Goal: Check status: Check status

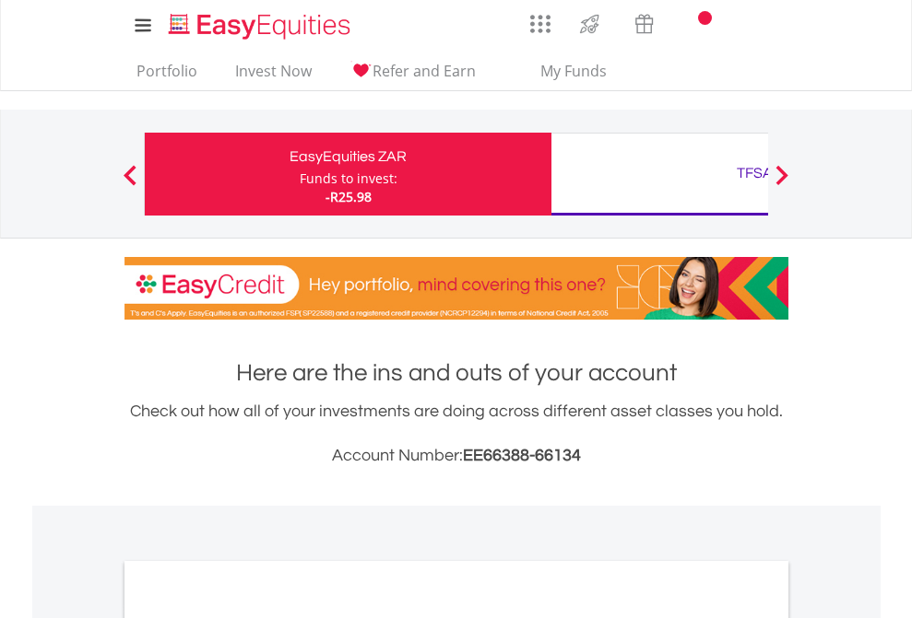
click at [300, 174] on div "Funds to invest:" at bounding box center [349, 179] width 98 height 18
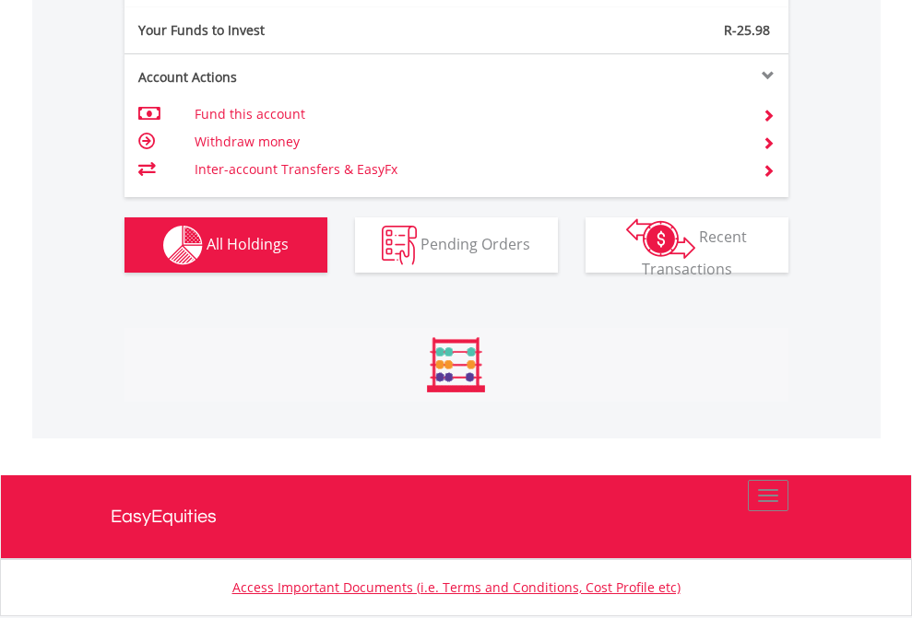
scroll to position [177, 289]
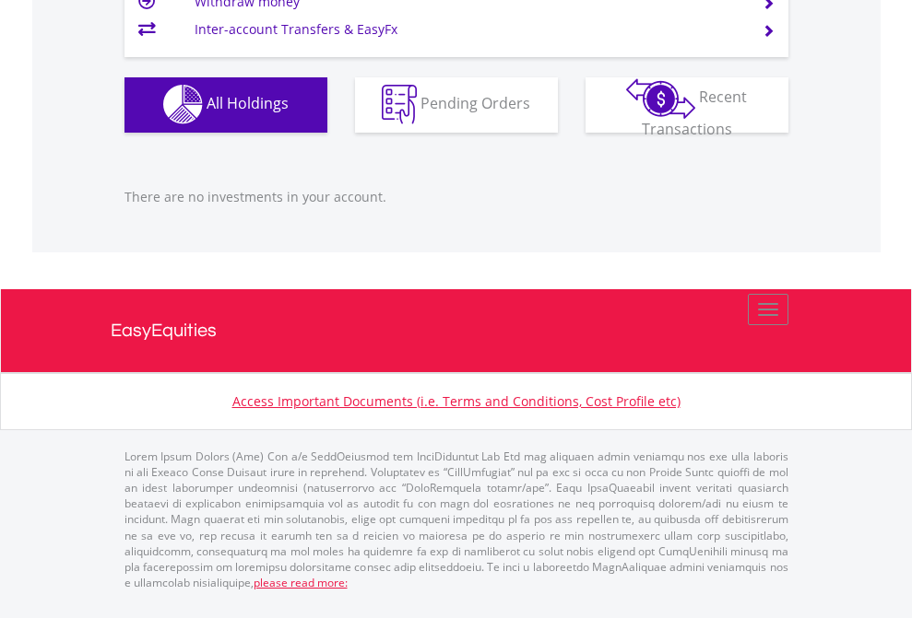
scroll to position [177, 289]
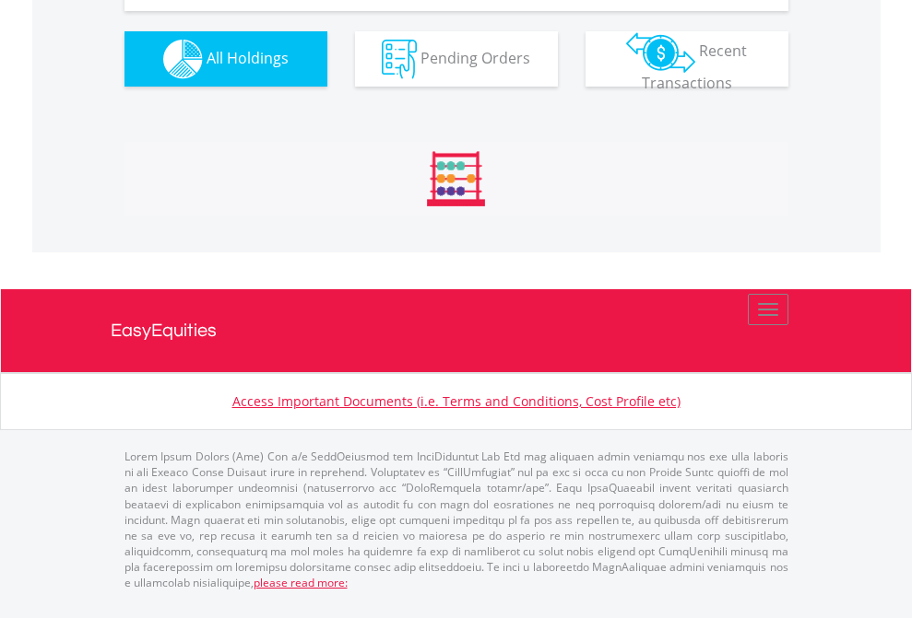
scroll to position [2050, 0]
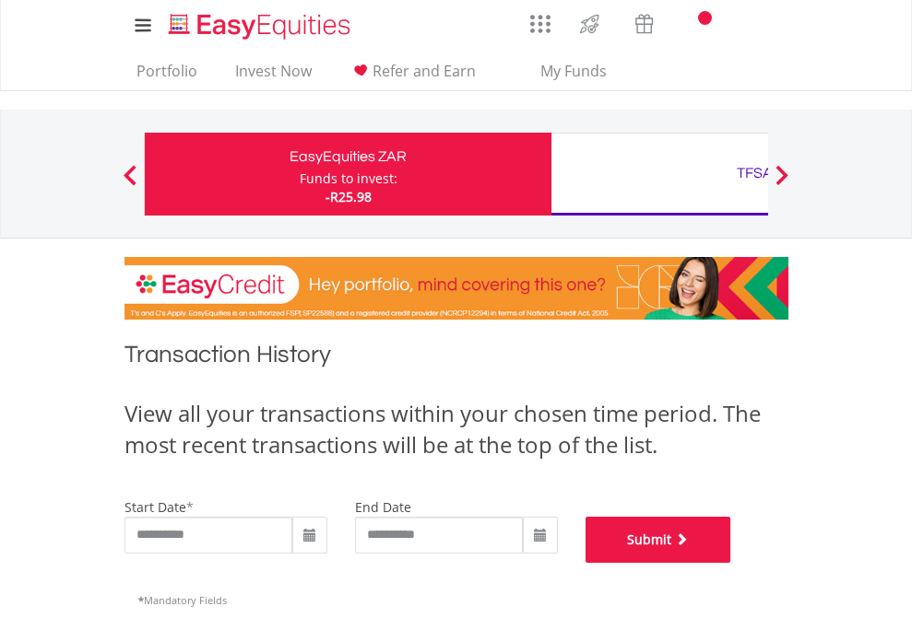
click at [731, 563] on button "Submit" at bounding box center [658, 540] width 146 height 46
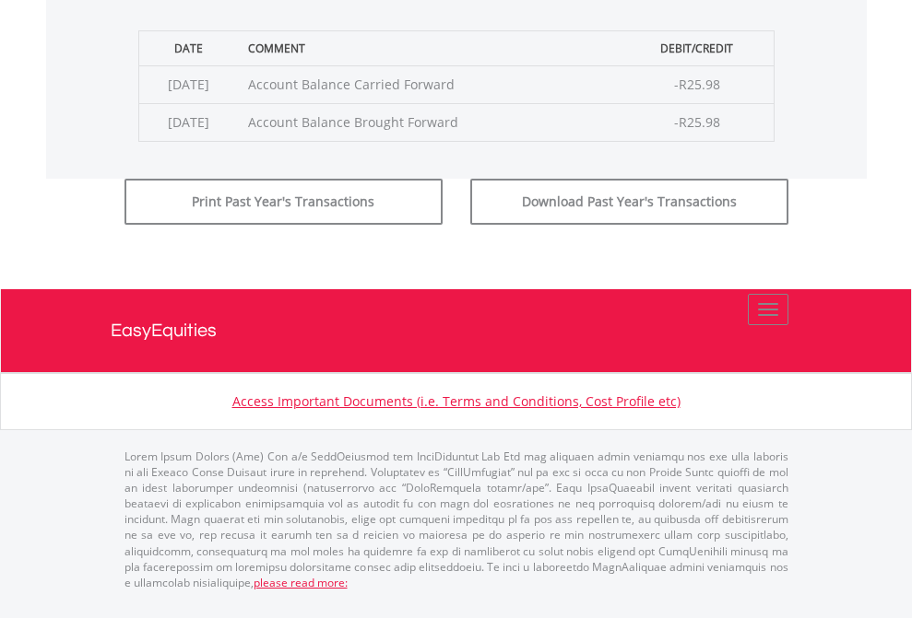
scroll to position [747, 0]
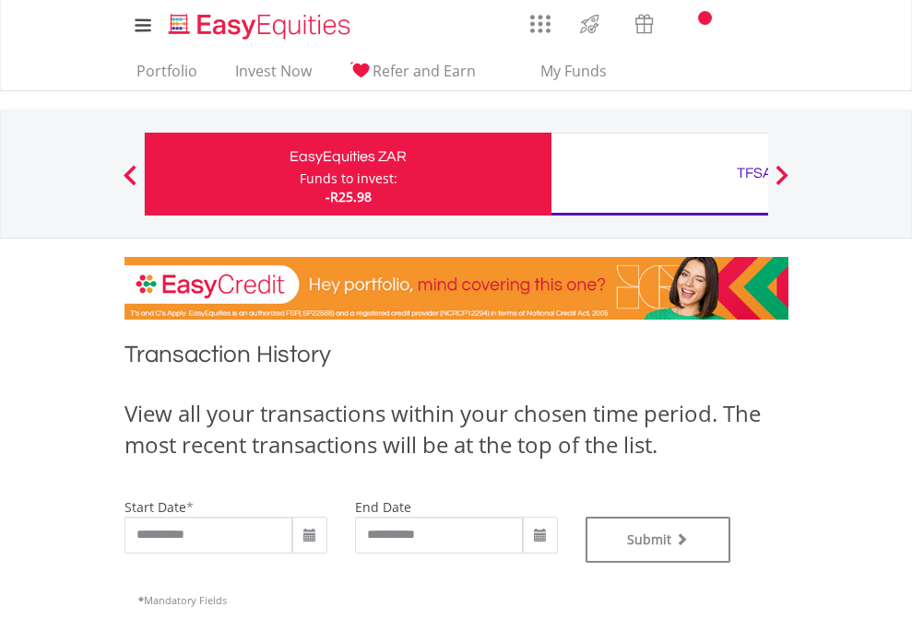
click at [659, 174] on div "TFSA" at bounding box center [754, 173] width 384 height 26
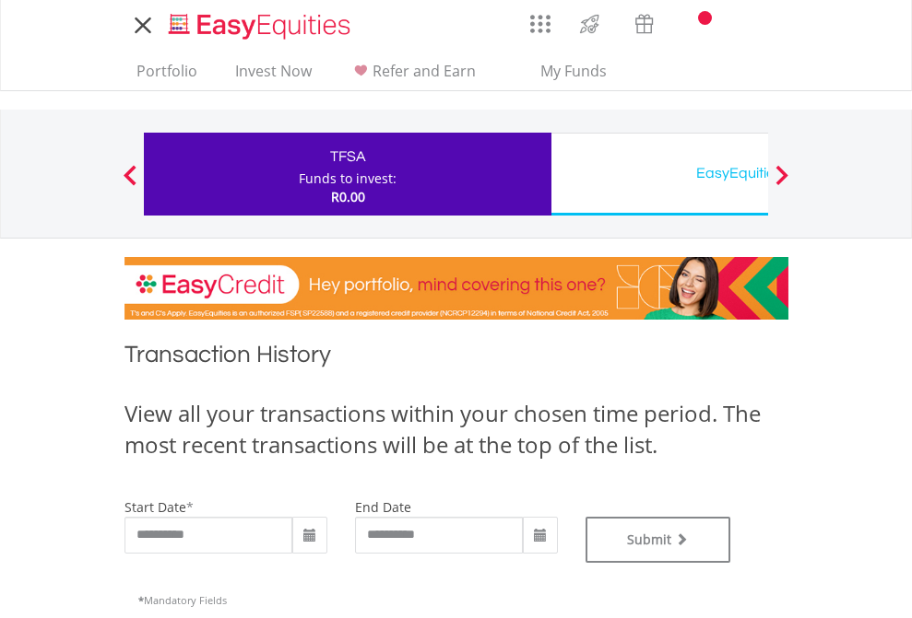
type input "**********"
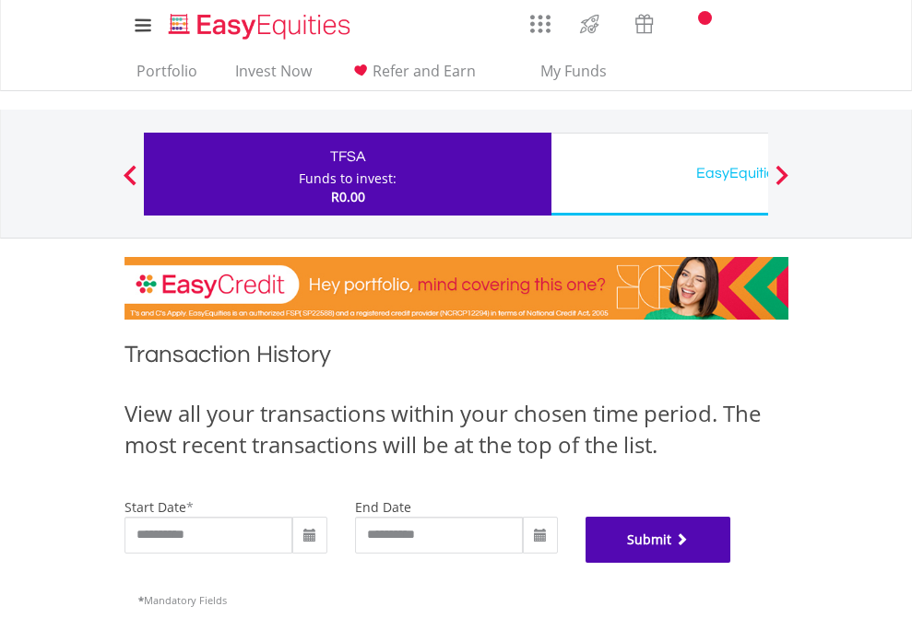
click at [731, 563] on button "Submit" at bounding box center [658, 540] width 146 height 46
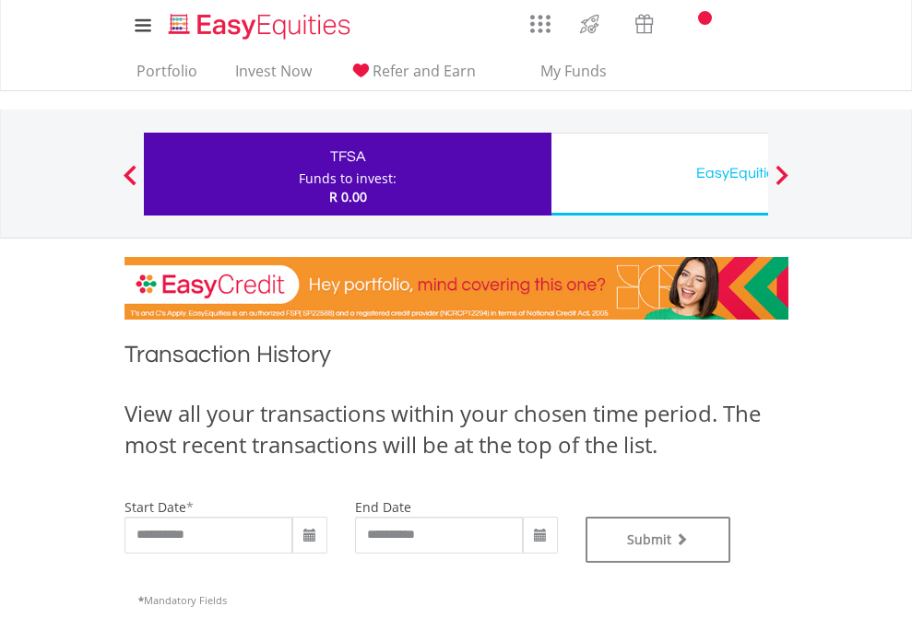
click at [659, 174] on div "EasyEquities USD" at bounding box center [754, 173] width 384 height 26
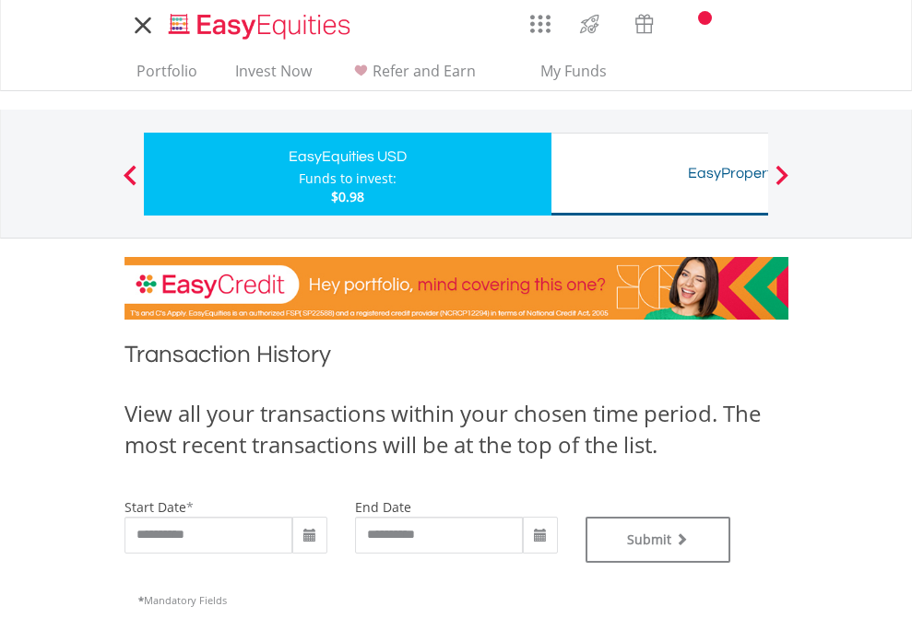
type input "**********"
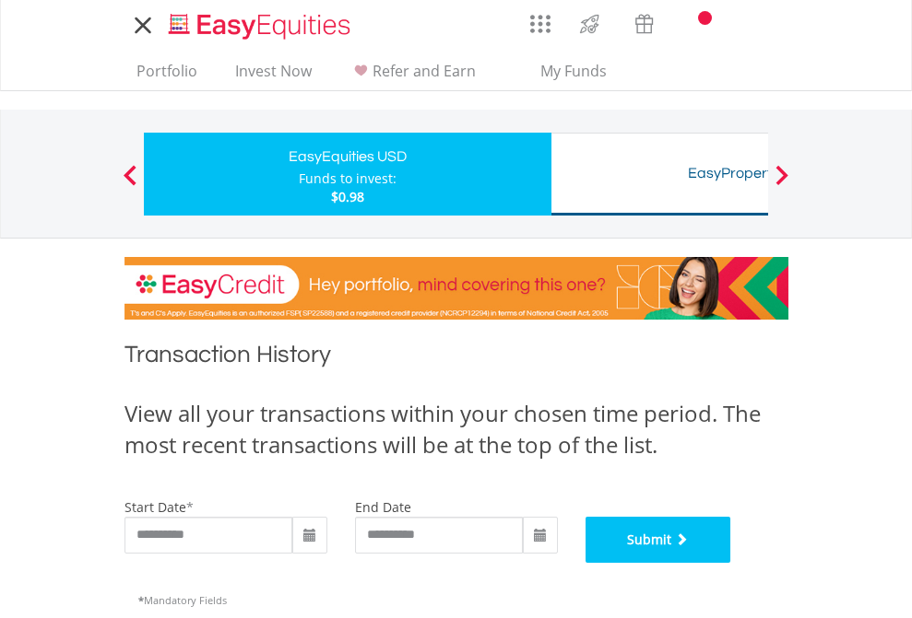
click at [731, 563] on button "Submit" at bounding box center [658, 540] width 146 height 46
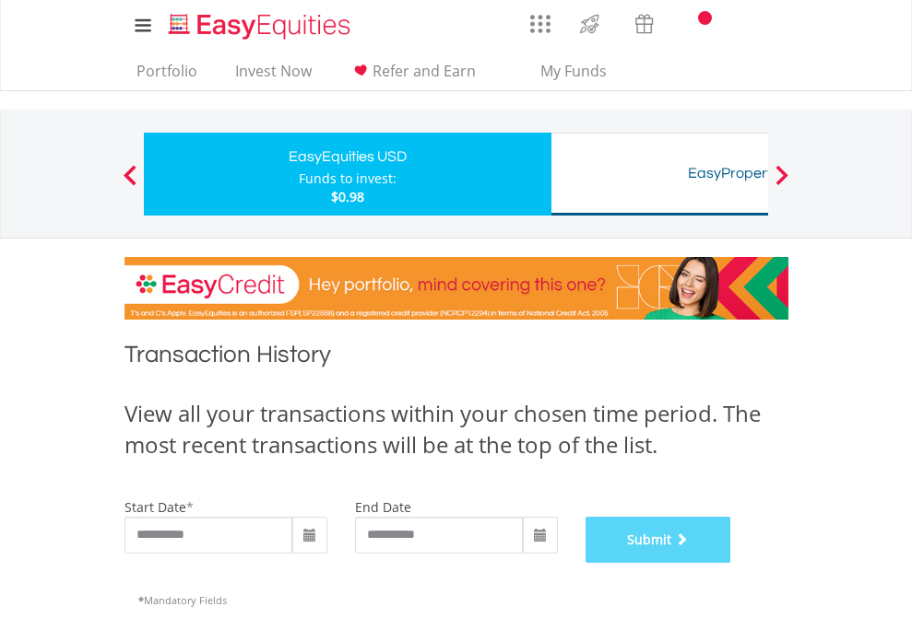
scroll to position [747, 0]
